Goal: Task Accomplishment & Management: Manage account settings

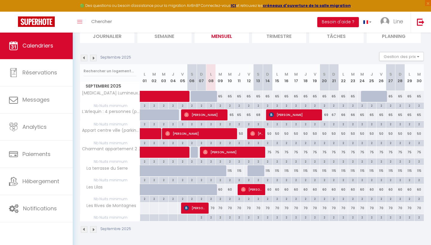
scroll to position [45, 0]
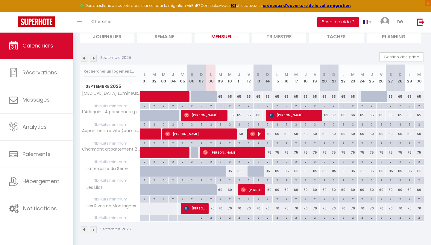
click at [218, 189] on div "60" at bounding box center [220, 190] width 10 height 11
type input "60"
type input "[DATE]"
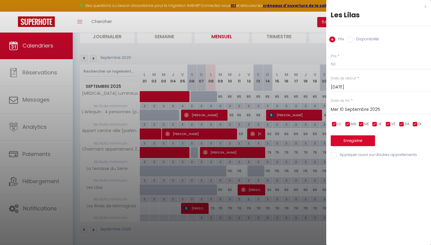
click at [348, 108] on input "Mer 10 Septembre 2025" at bounding box center [381, 110] width 100 height 8
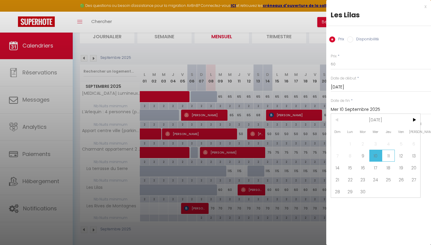
click at [386, 154] on span "11" at bounding box center [388, 156] width 13 height 12
type input "Jeu 11 Septembre 2025"
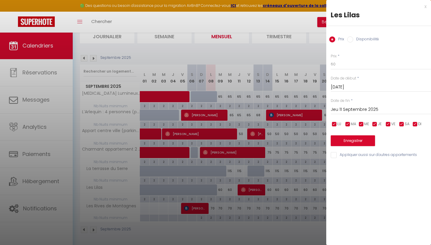
click at [353, 40] on label "Disponibilité" at bounding box center [366, 40] width 26 height 7
click at [353, 40] on input "Disponibilité" at bounding box center [350, 40] width 6 height 6
radio input "true"
radio input "false"
select select "0"
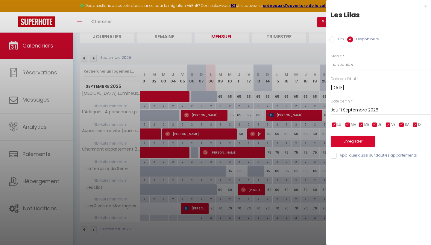
click at [351, 143] on button "Enregistrer" at bounding box center [353, 141] width 44 height 11
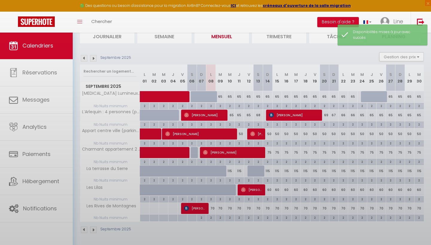
scroll to position [32, 0]
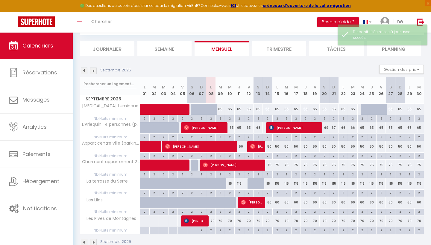
click at [268, 202] on div "60" at bounding box center [268, 202] width 10 height 11
select select "1"
type input "Dim 14 Septembre 2025"
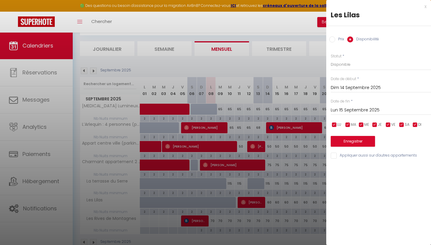
click at [349, 108] on input "Lun 15 Septembre 2025" at bounding box center [381, 111] width 100 height 8
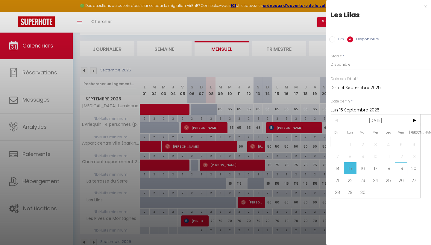
click at [402, 167] on span "19" at bounding box center [401, 168] width 13 height 12
type input "Ven 19 Septembre 2025"
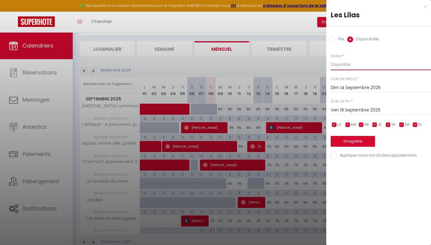
select select "0"
click at [345, 144] on button "Enregistrer" at bounding box center [353, 141] width 44 height 11
